Goal: Find specific page/section: Find specific page/section

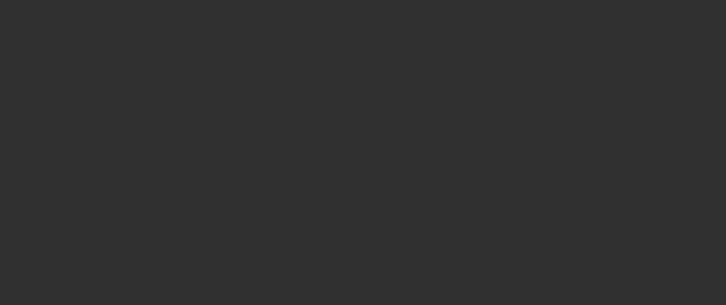
select select "10"
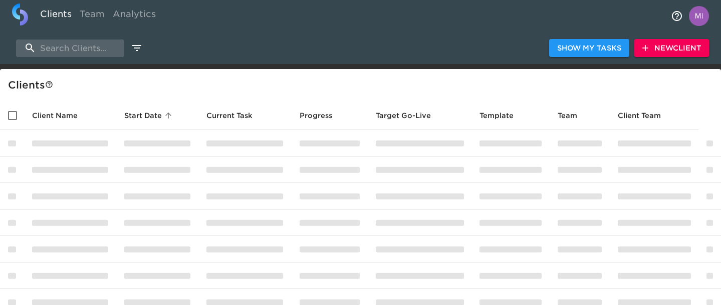
click at [80, 59] on div "Show My Tasks New Client" at bounding box center [360, 48] width 721 height 32
click at [72, 48] on input "search" at bounding box center [70, 49] width 108 height 18
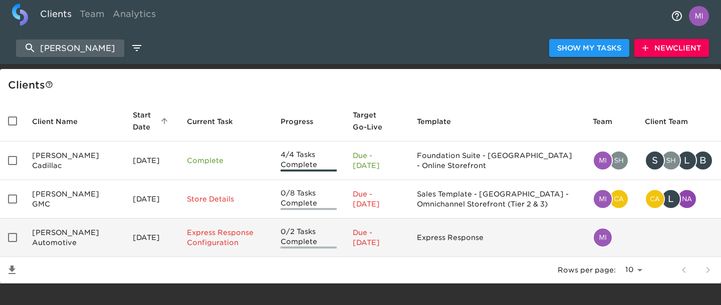
type input "LAVERY"
click at [42, 236] on td "Lavery Automotive" at bounding box center [74, 238] width 101 height 39
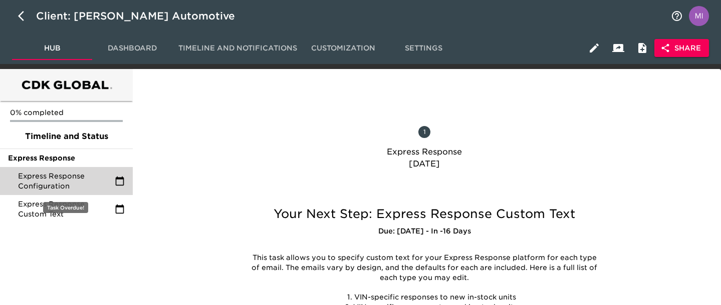
click at [60, 176] on span "Express Response Configuration" at bounding box center [66, 181] width 97 height 20
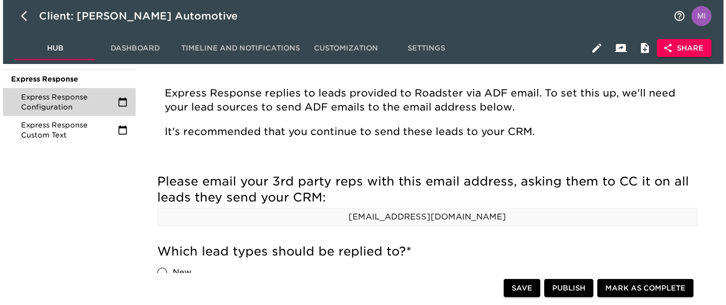
scroll to position [100, 0]
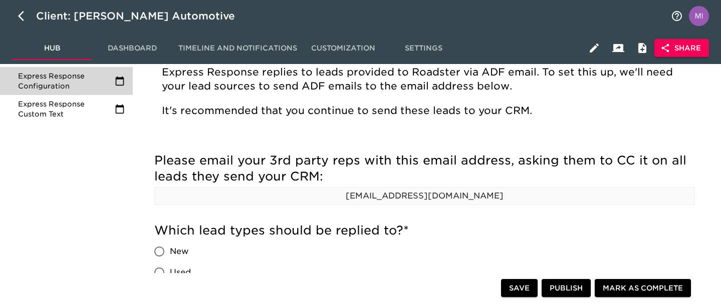
click at [671, 49] on span "Share" at bounding box center [681, 48] width 39 height 13
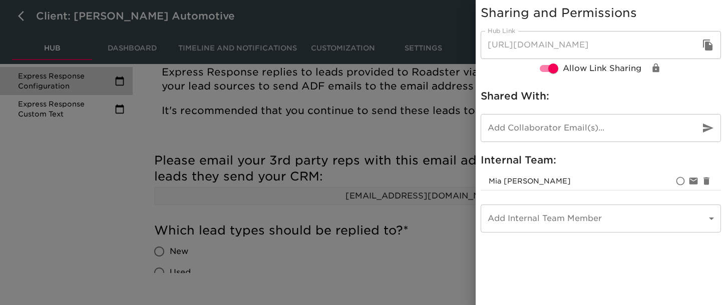
click at [701, 46] on button "button" at bounding box center [708, 45] width 24 height 24
click at [416, 252] on div at bounding box center [363, 152] width 726 height 305
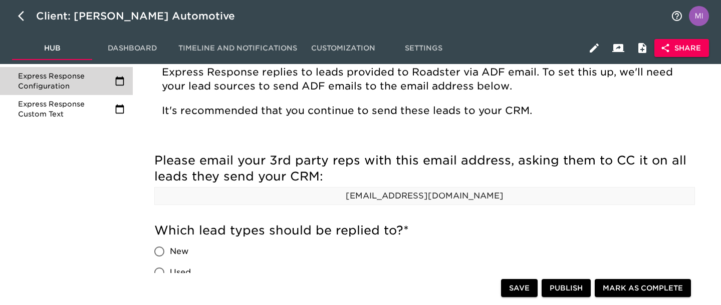
click at [665, 46] on icon "button" at bounding box center [666, 48] width 8 height 9
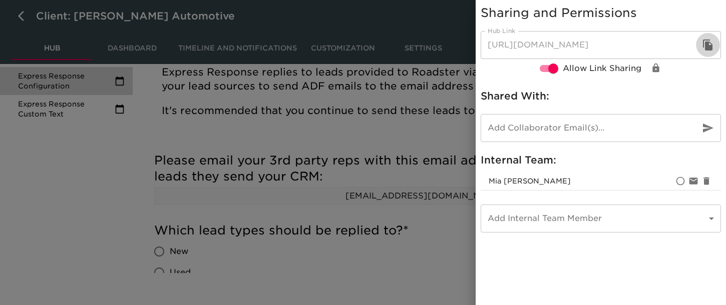
click at [708, 44] on icon "button" at bounding box center [708, 45] width 10 height 11
click at [706, 47] on icon "button" at bounding box center [708, 45] width 10 height 11
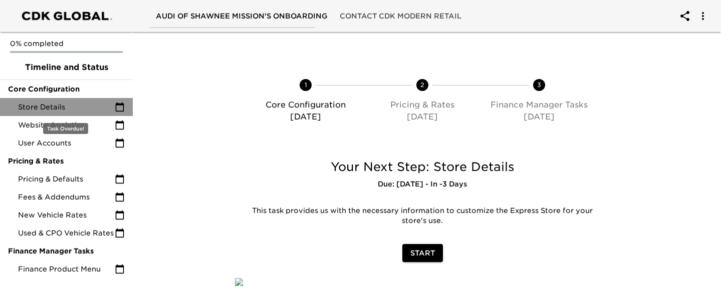
click at [88, 111] on span "Store Details" at bounding box center [66, 107] width 97 height 10
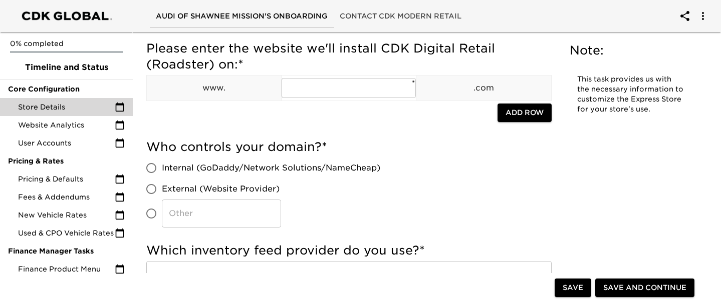
scroll to position [240, 0]
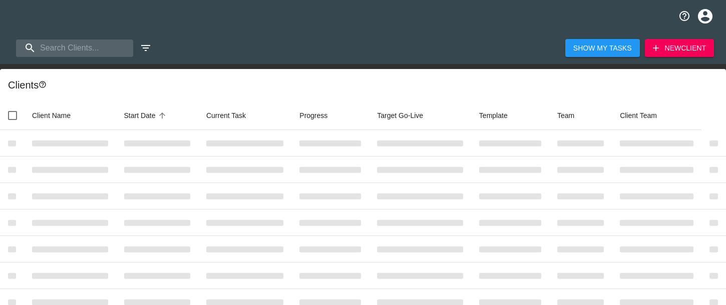
select select "10"
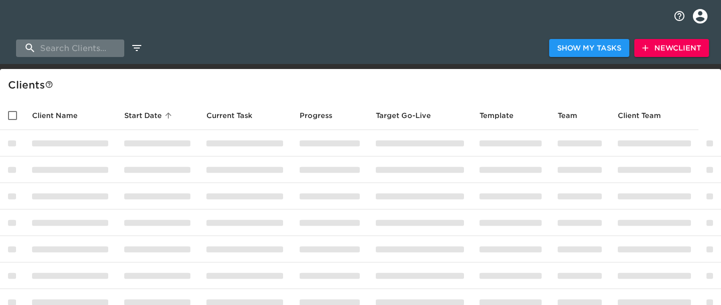
click at [86, 49] on input "search" at bounding box center [70, 49] width 108 height 18
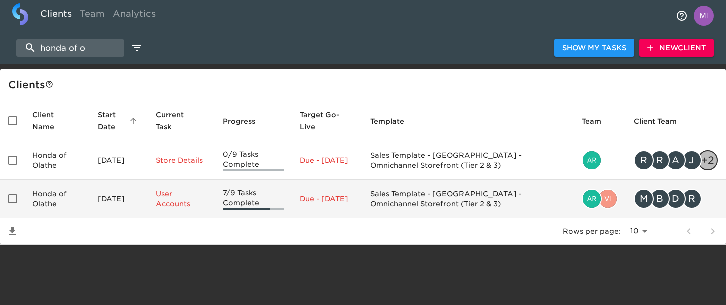
type input "honda of o"
click at [29, 202] on td "Honda of Olathe" at bounding box center [57, 199] width 66 height 39
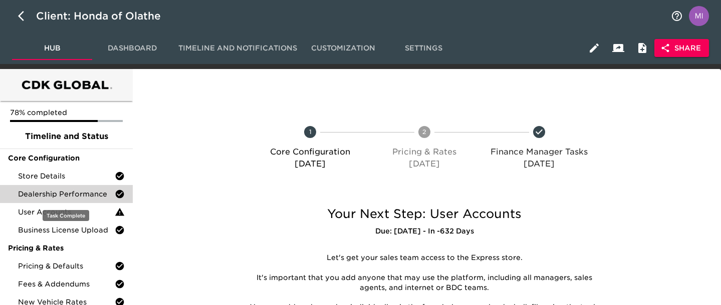
click at [67, 196] on span "Dealership Performance" at bounding box center [66, 194] width 97 height 10
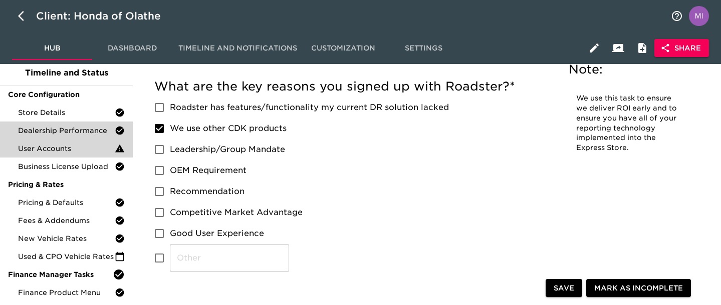
scroll to position [115, 0]
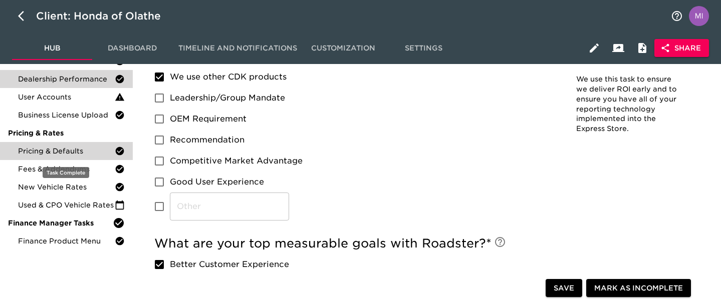
click at [69, 150] on span "Pricing & Defaults" at bounding box center [66, 151] width 97 height 10
